Goal: Information Seeking & Learning: Understand process/instructions

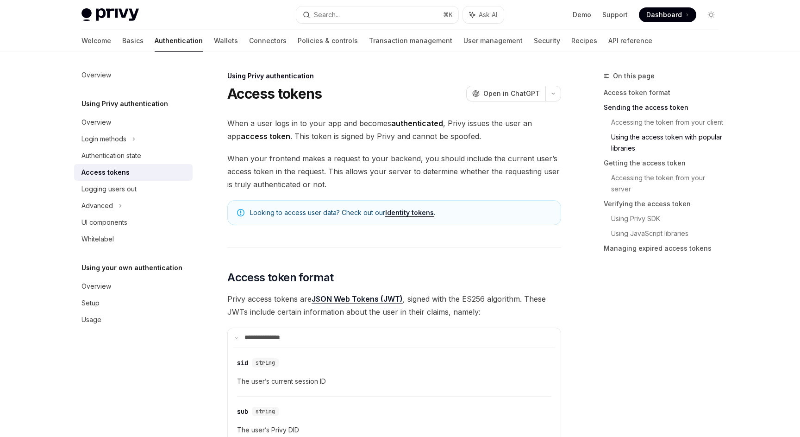
scroll to position [1090, 0]
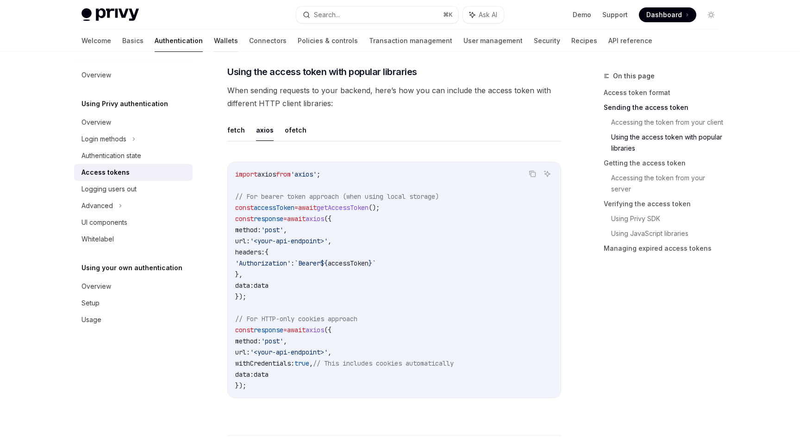
click at [214, 40] on link "Wallets" at bounding box center [226, 41] width 24 height 22
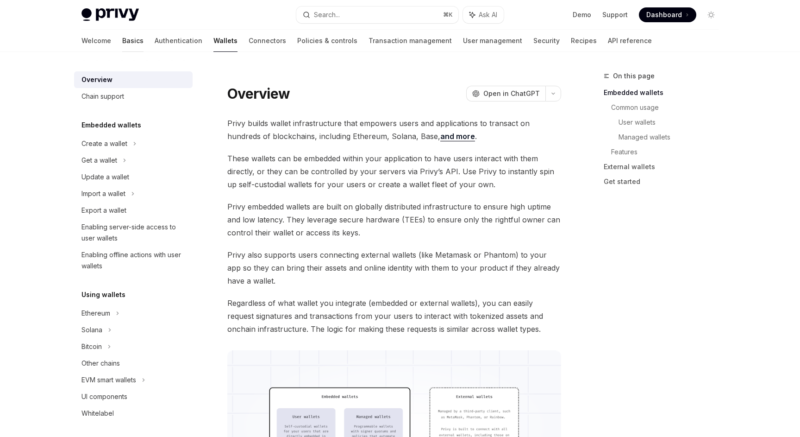
click at [122, 46] on link "Basics" at bounding box center [132, 41] width 21 height 22
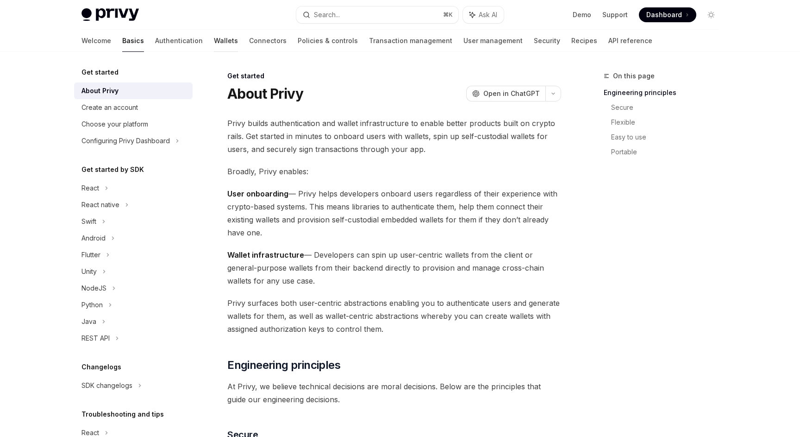
click at [214, 39] on link "Wallets" at bounding box center [226, 41] width 24 height 22
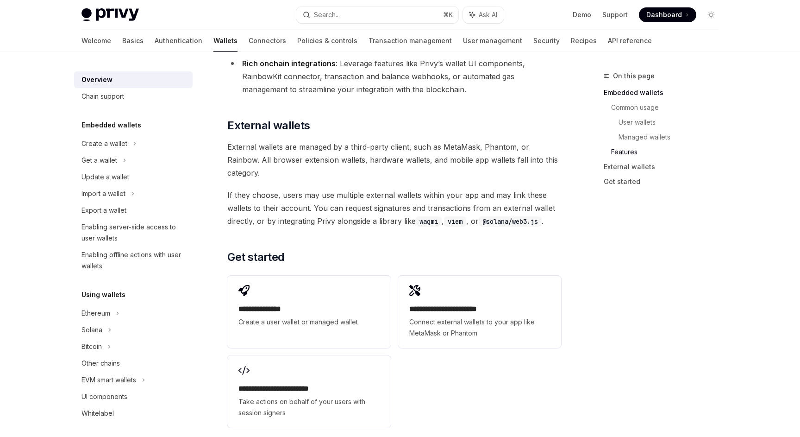
scroll to position [1334, 0]
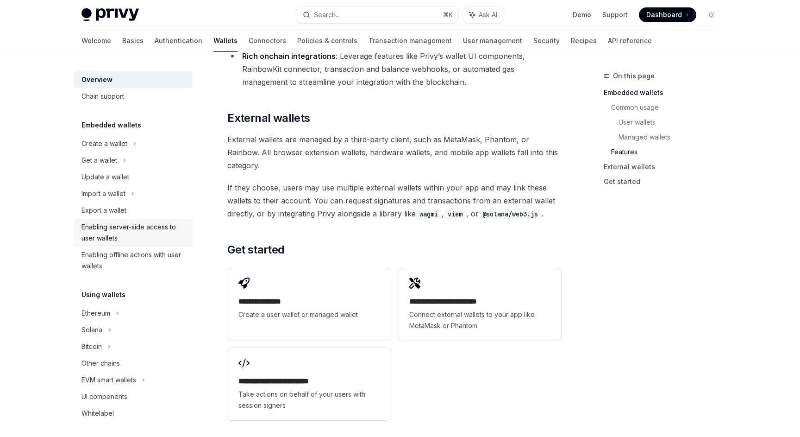
click at [133, 226] on div "Enabling server-side access to user wallets" at bounding box center [135, 232] width 106 height 22
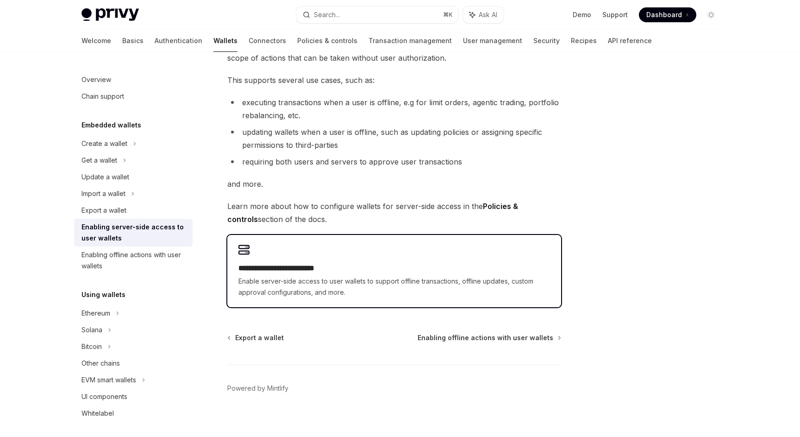
scroll to position [116, 0]
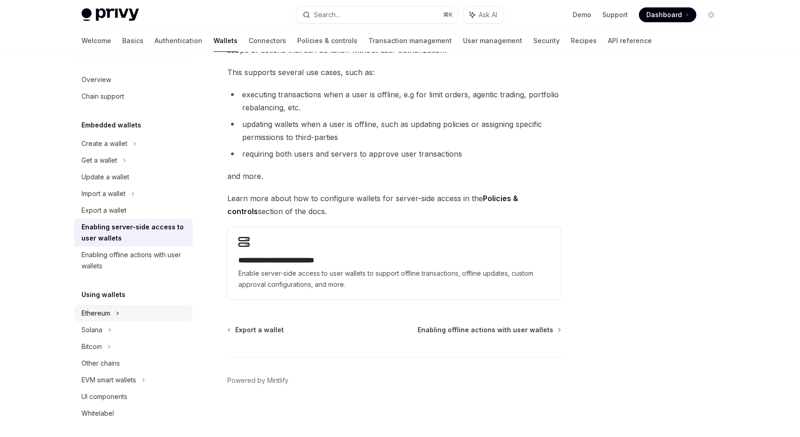
click at [103, 149] on div "Ethereum" at bounding box center [105, 143] width 46 height 11
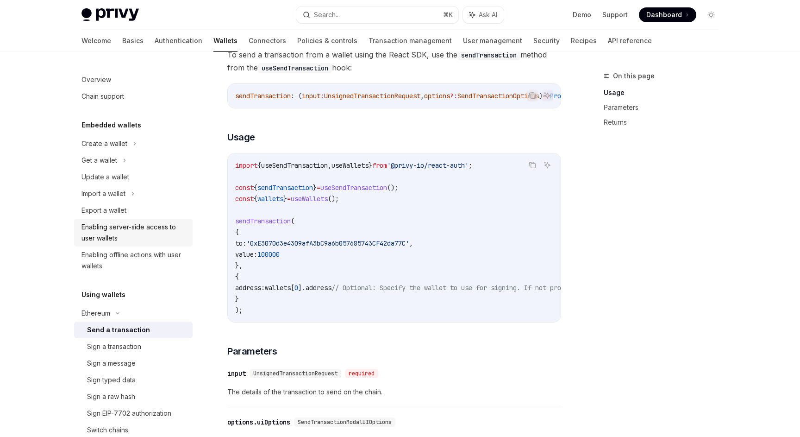
scroll to position [5, 0]
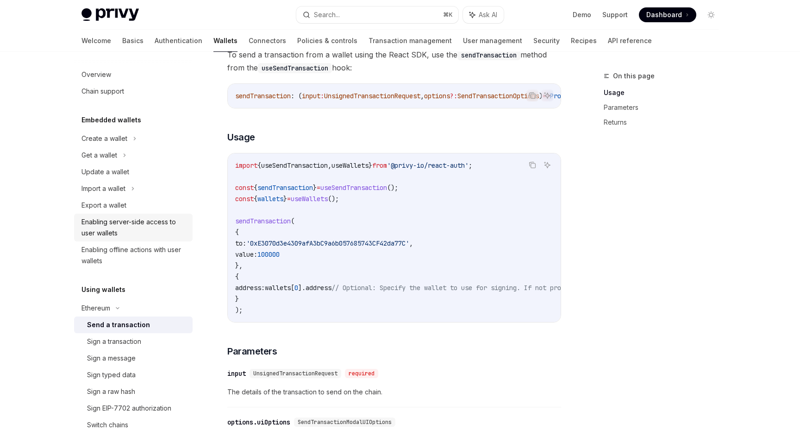
click at [150, 225] on div "Enabling server-side access to user wallets" at bounding box center [135, 227] width 106 height 22
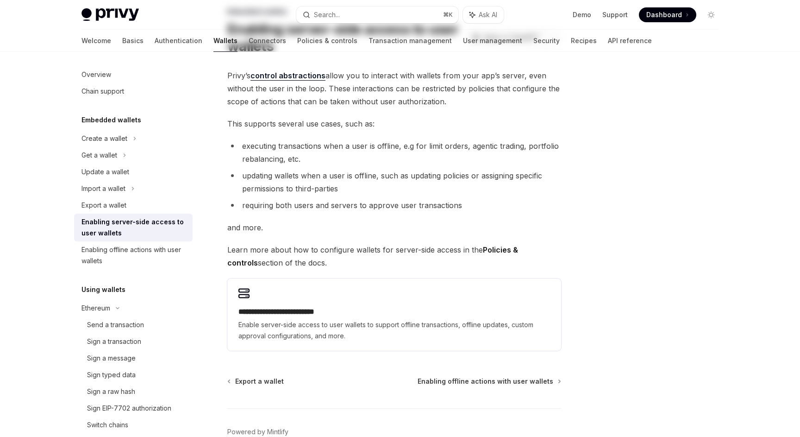
scroll to position [68, 0]
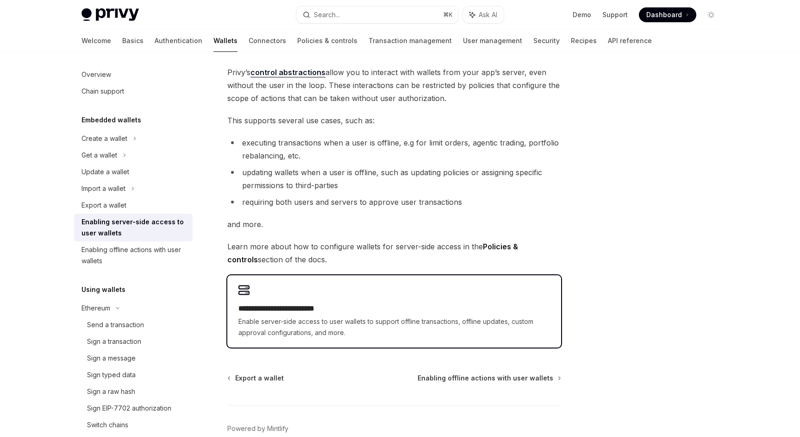
click at [314, 311] on h2 "**********" at bounding box center [395, 308] width 312 height 11
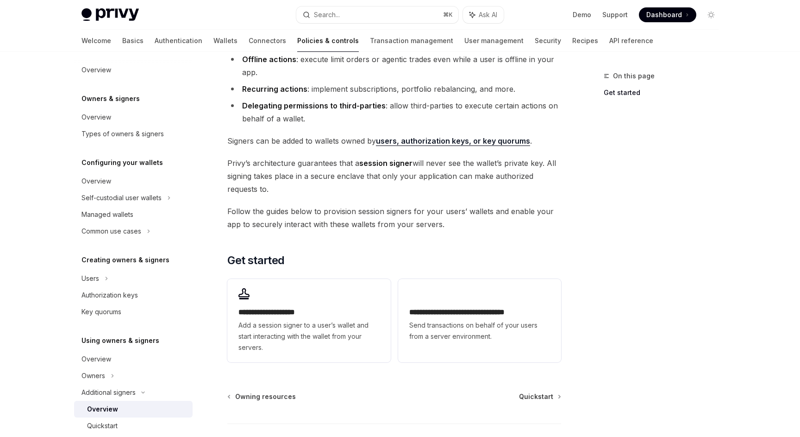
scroll to position [115, 0]
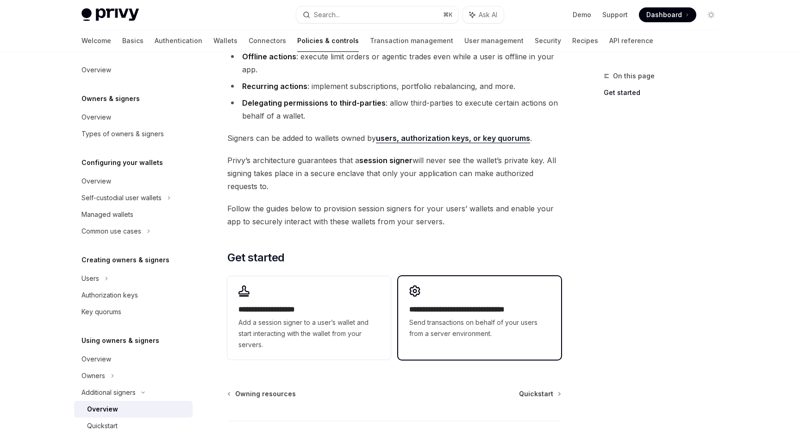
click at [464, 321] on span "Send transactions on behalf of your users from a server environment." at bounding box center [479, 328] width 141 height 22
type textarea "*"
